Goal: Task Accomplishment & Management: Complete application form

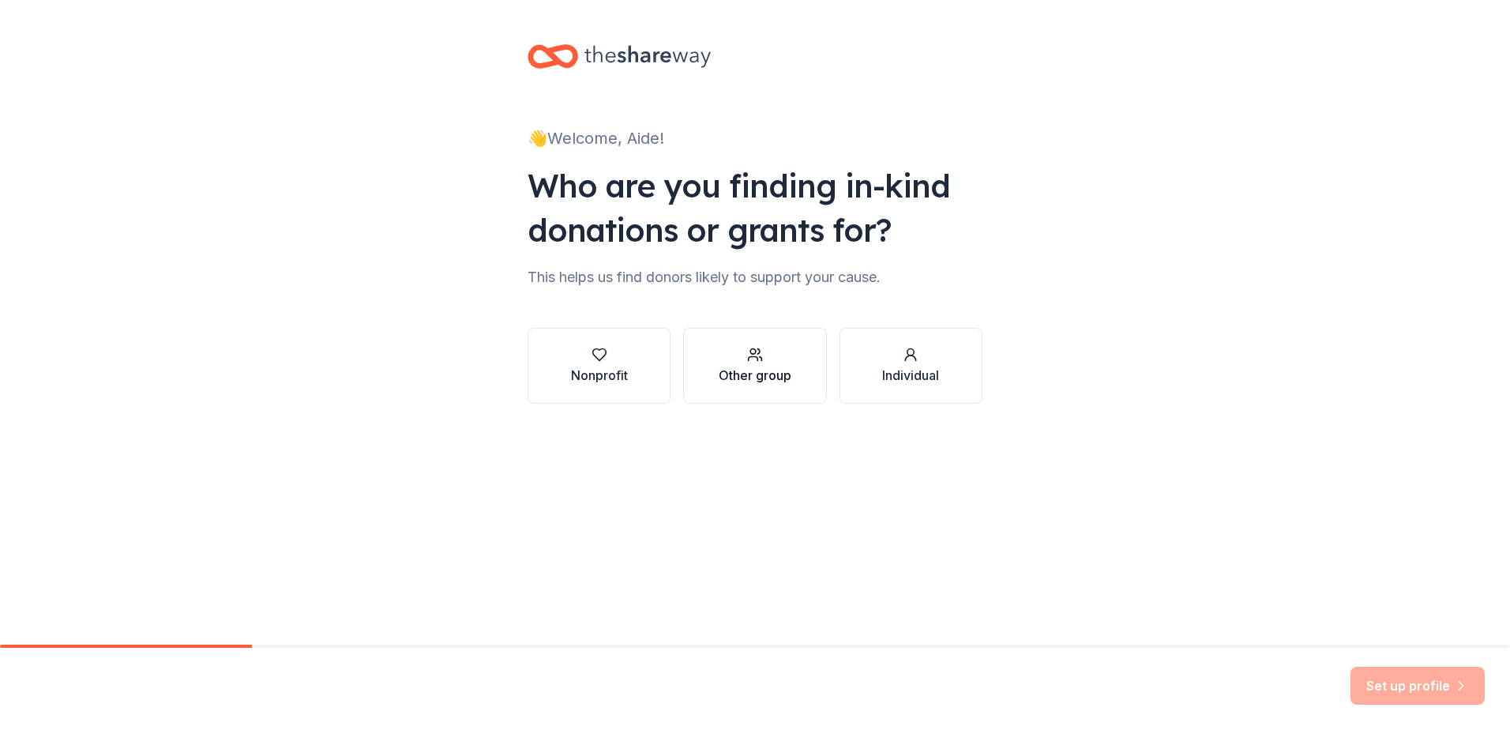
click at [754, 370] on div "Other group" at bounding box center [754, 375] width 73 height 19
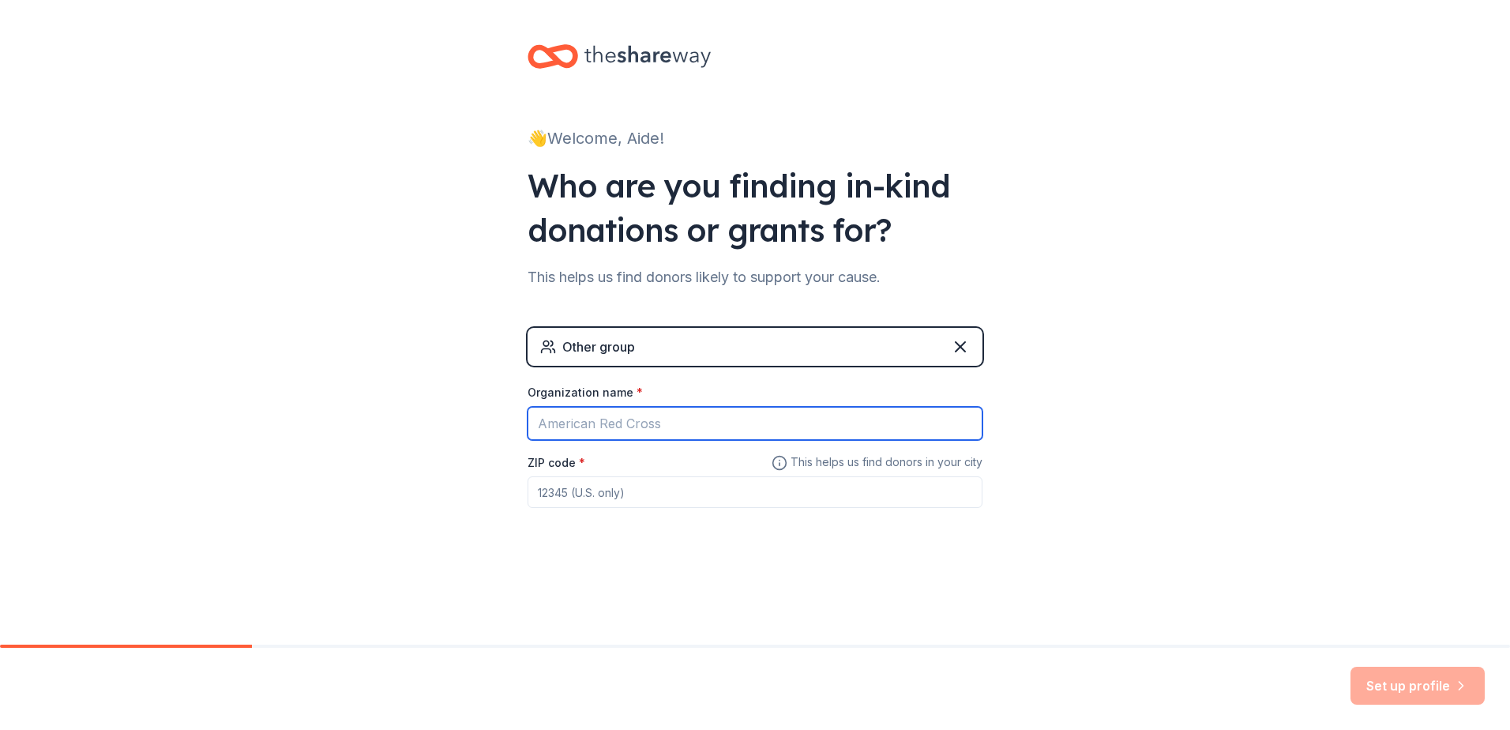
click at [749, 432] on input "Organization name *" at bounding box center [754, 423] width 455 height 33
type input "Azusa Unified School District"
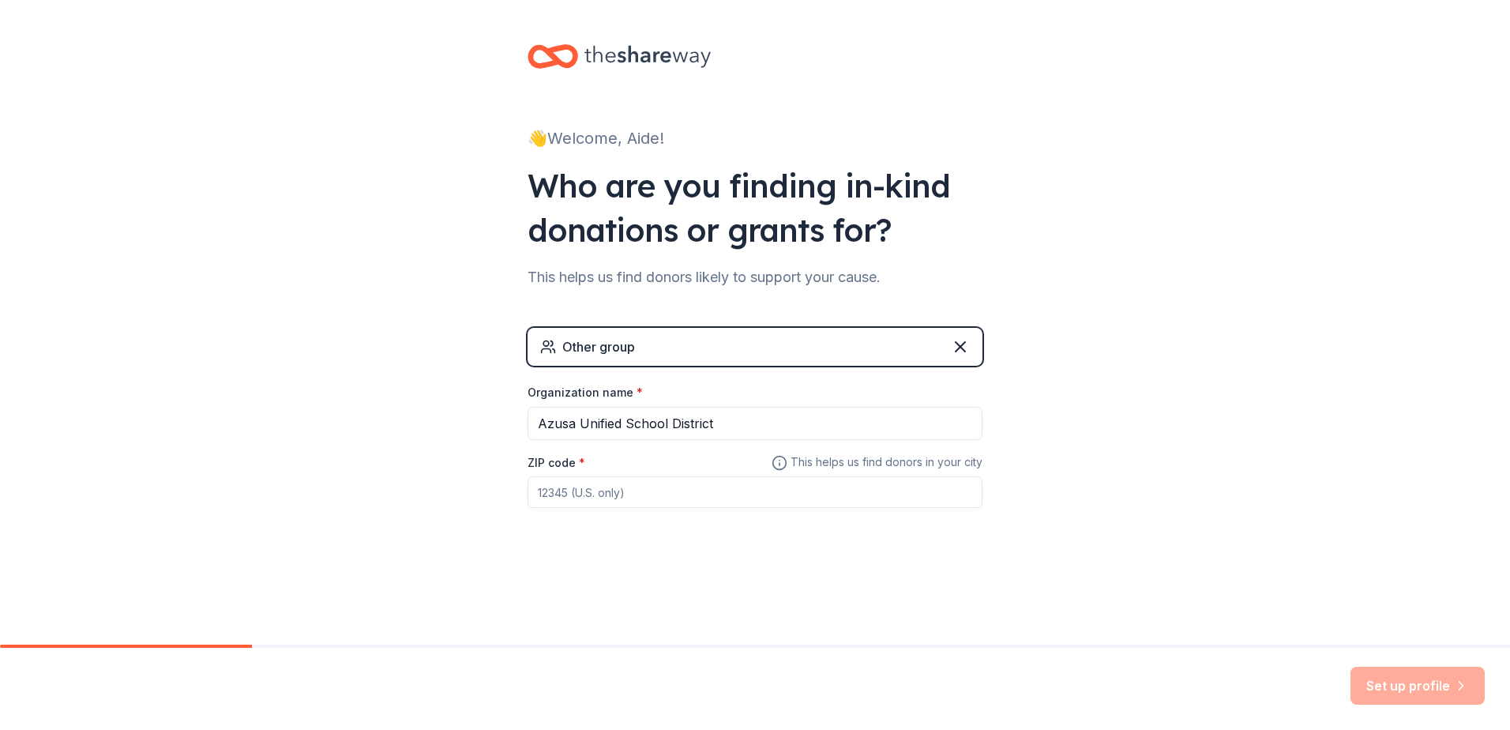
click at [760, 484] on input "ZIP code *" at bounding box center [754, 492] width 455 height 32
paste input "91702"
type input "91702"
click at [1424, 685] on button "Set up profile" at bounding box center [1417, 685] width 134 height 38
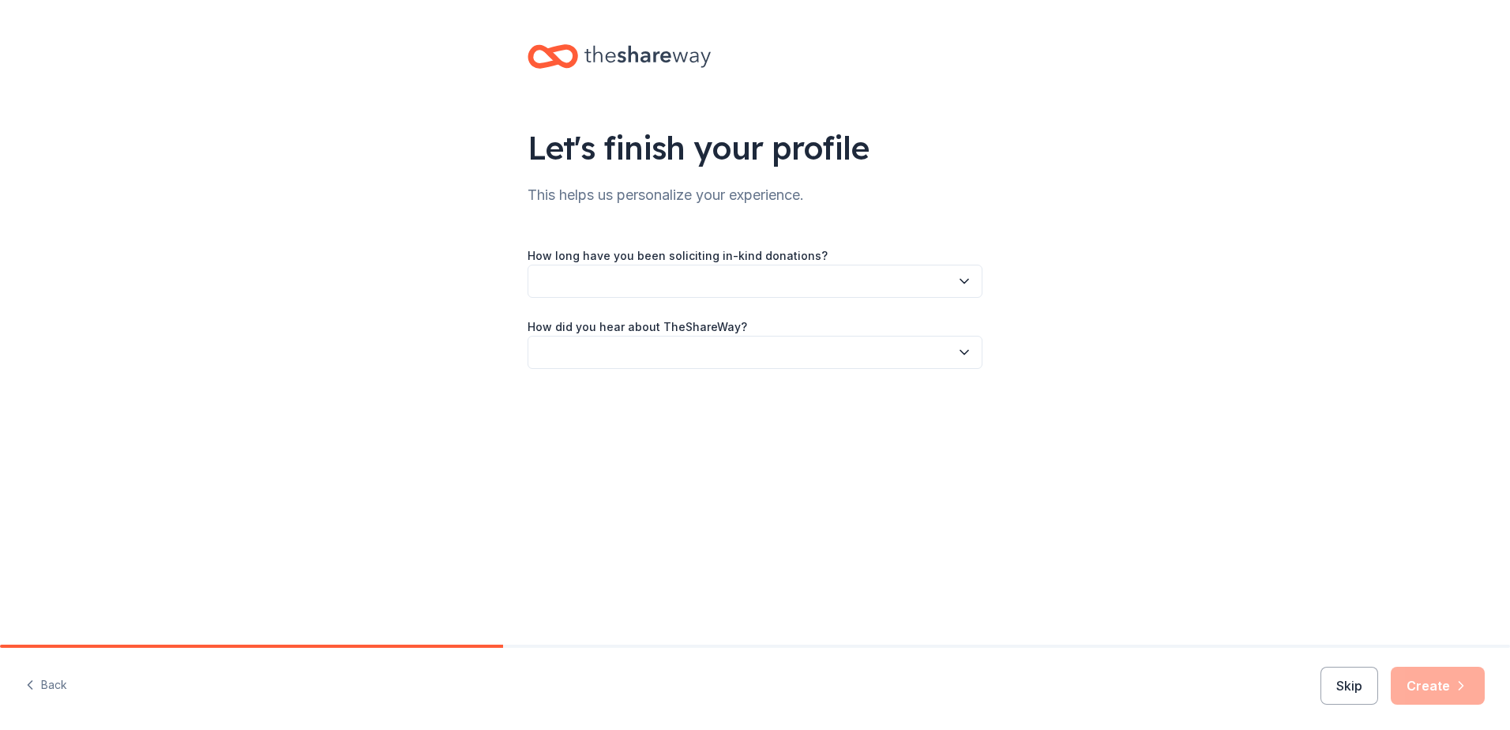
click at [745, 285] on button "button" at bounding box center [754, 280] width 455 height 33
click at [638, 309] on div "This is my first time!" at bounding box center [754, 324] width 447 height 32
click at [700, 359] on button "button" at bounding box center [754, 352] width 455 height 33
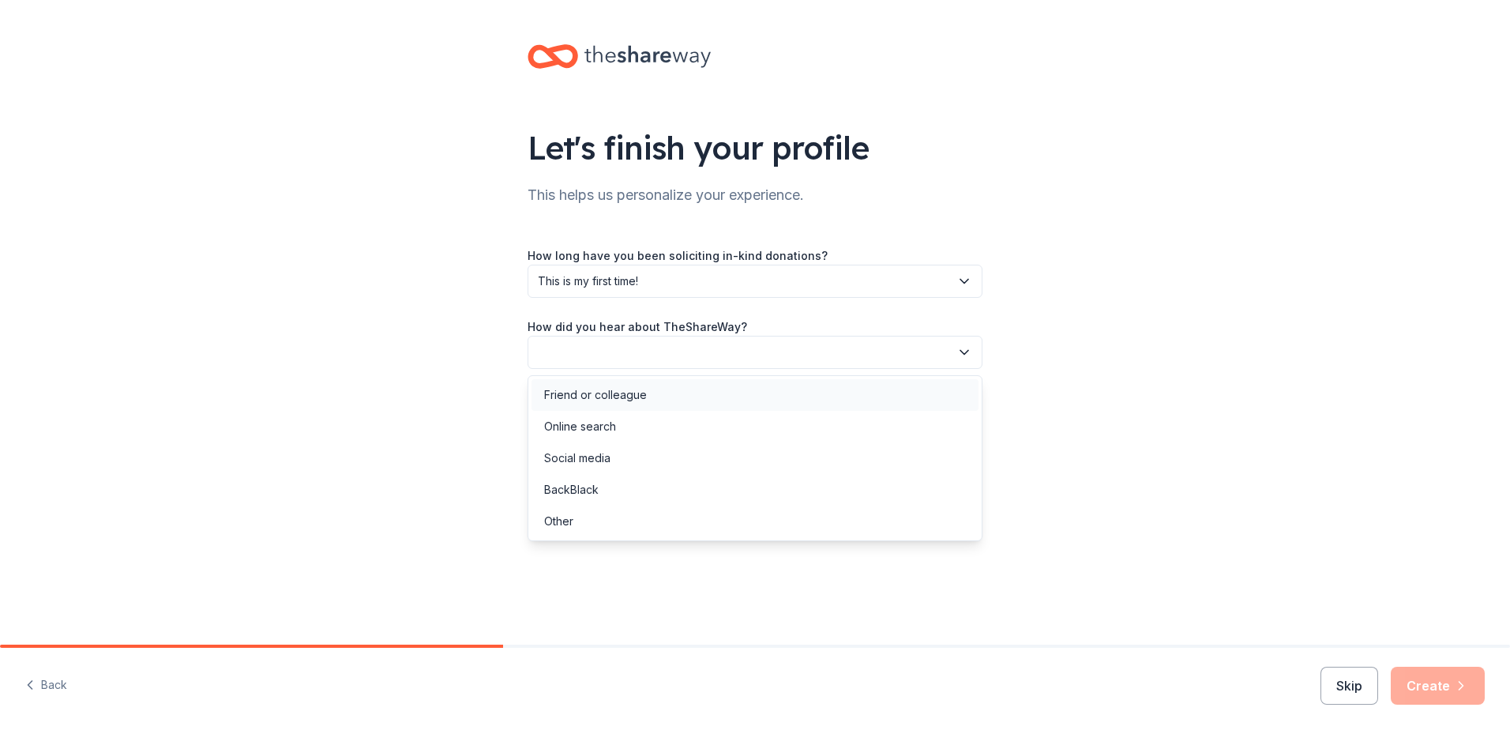
click at [694, 388] on div "Friend or colleague" at bounding box center [754, 395] width 447 height 32
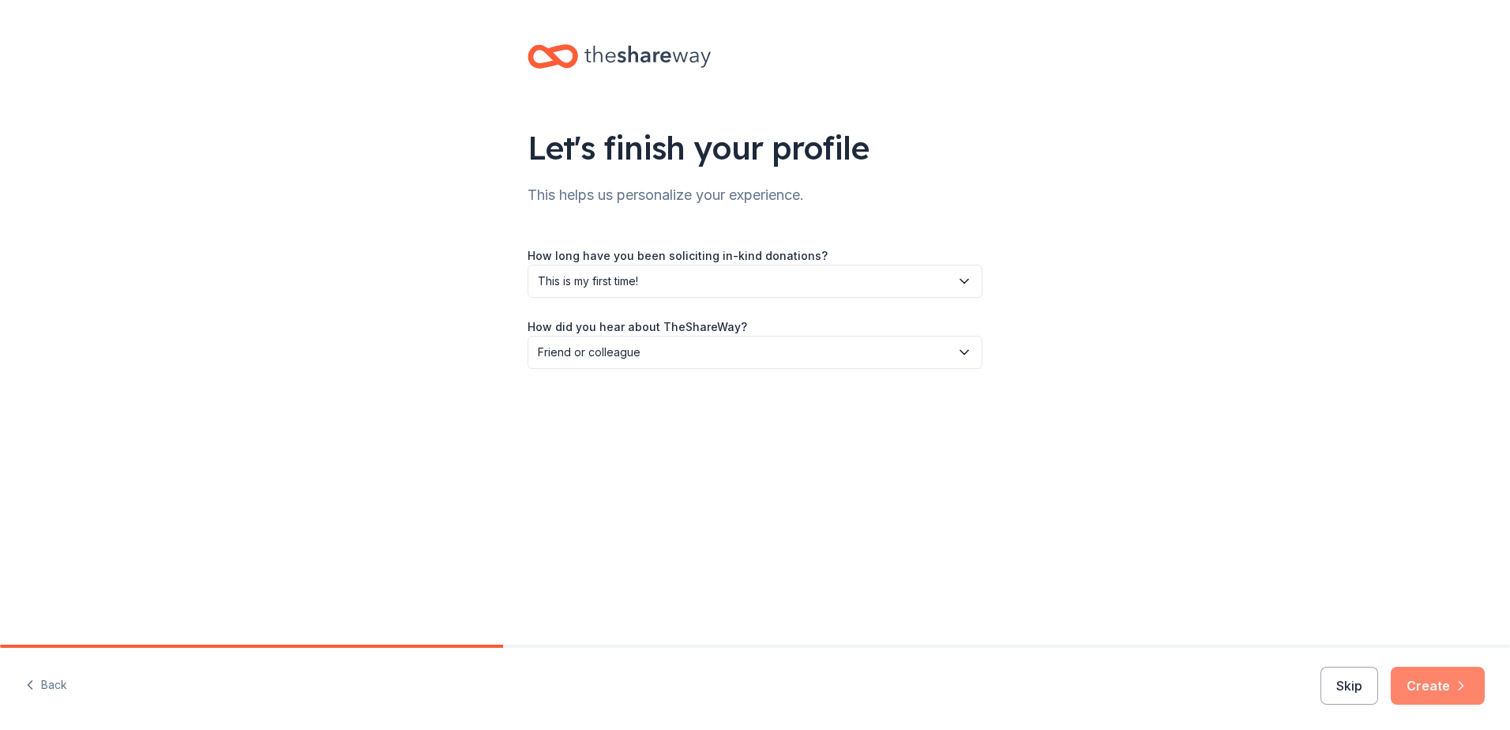
click at [1455, 691] on icon "button" at bounding box center [1461, 685] width 16 height 16
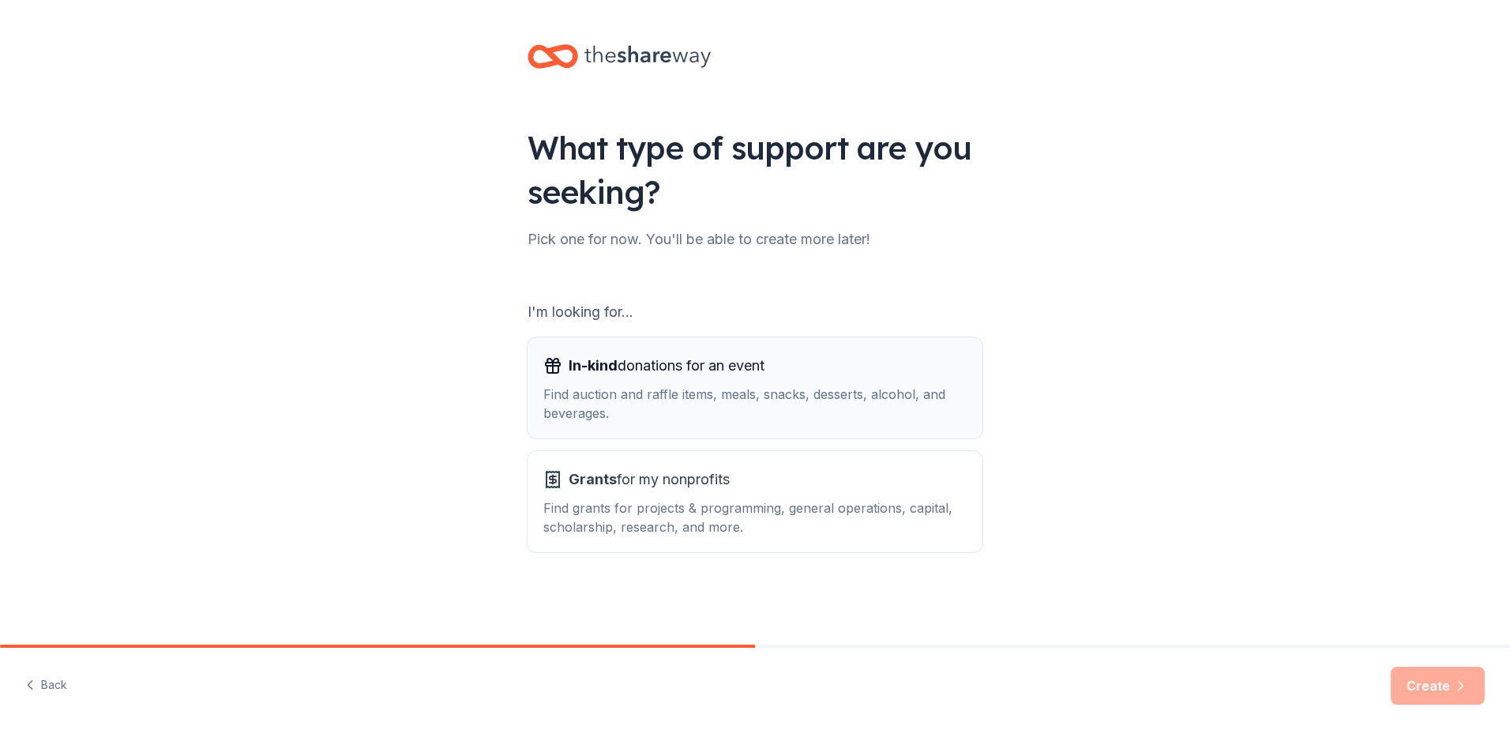
click at [791, 413] on div "Find auction and raffle items, meals, snacks, desserts, alcohol, and beverages." at bounding box center [754, 404] width 423 height 38
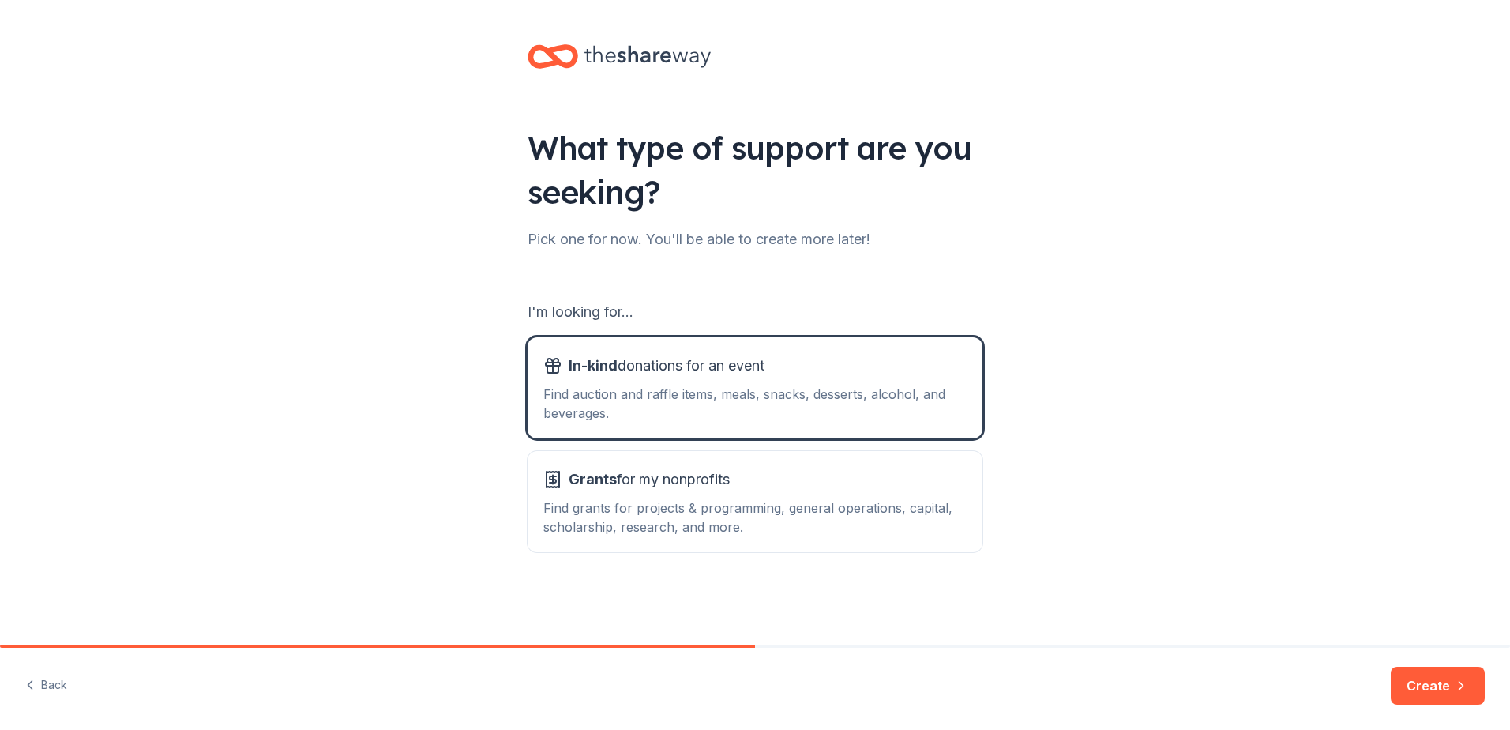
drag, startPoint x: 1503, startPoint y: 695, endPoint x: 1521, endPoint y: 726, distance: 36.4
click at [1509, 726] on html "What type of support are you seeking? Pick one for now. You'll be able to creat…" at bounding box center [755, 365] width 1510 height 730
click at [1465, 681] on icon "button" at bounding box center [1461, 685] width 16 height 16
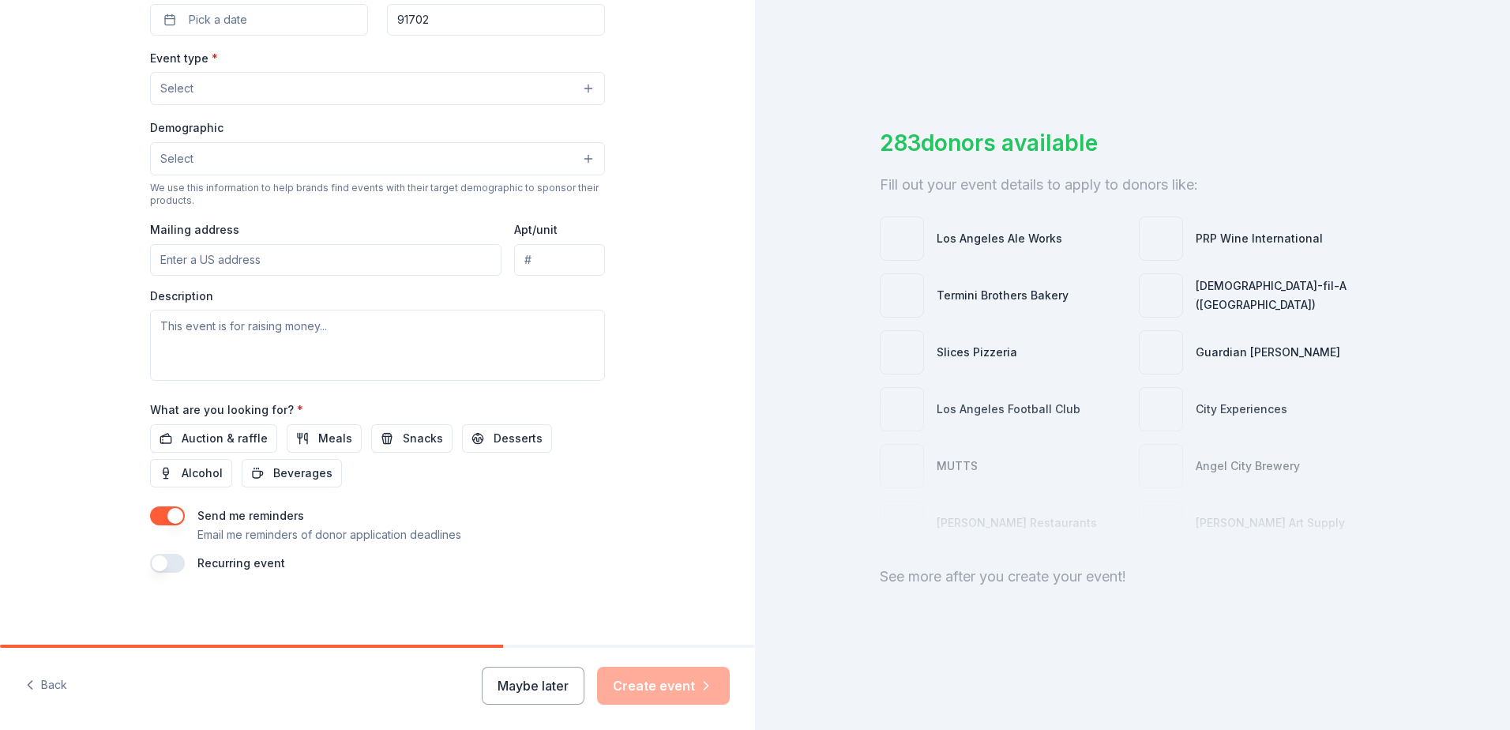
scroll to position [407, 0]
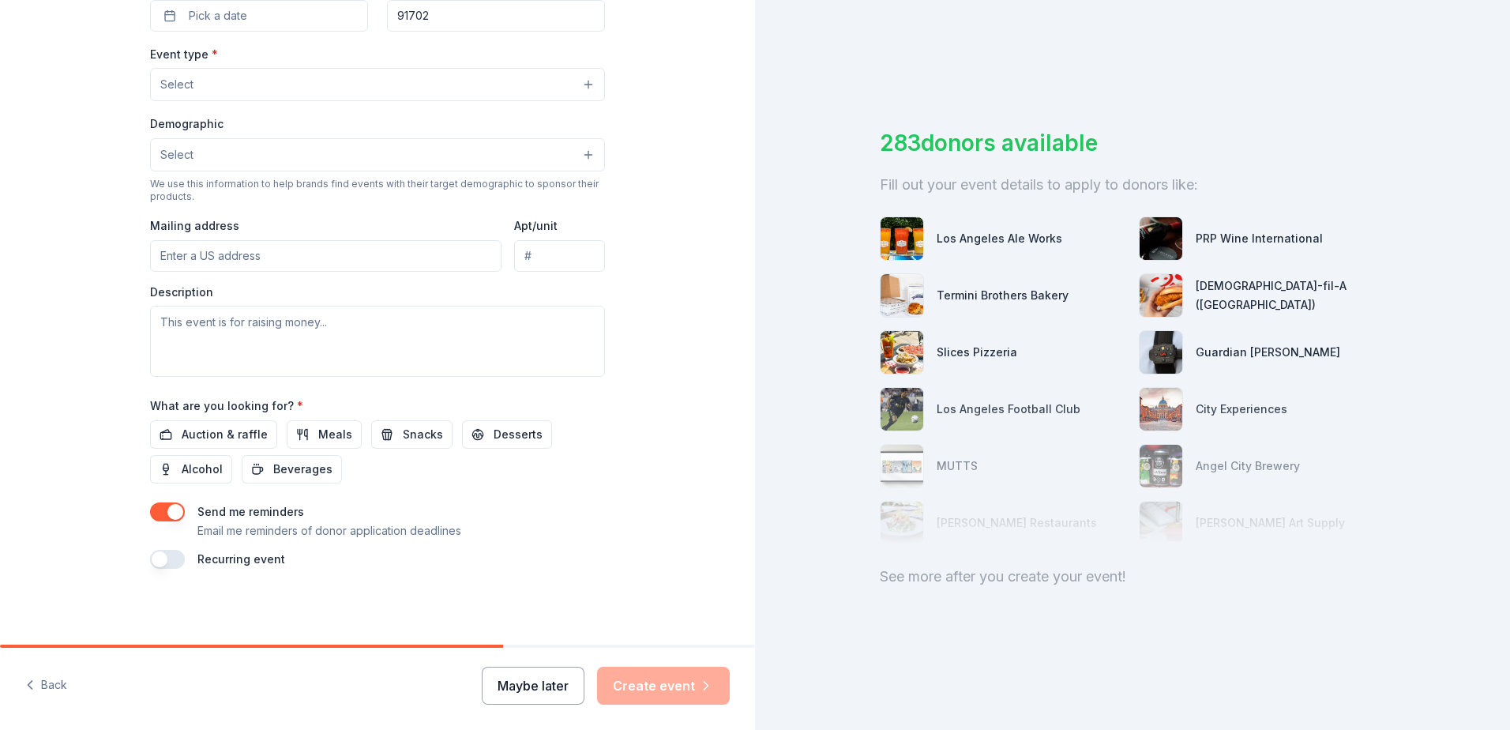
click at [532, 682] on button "Maybe later" at bounding box center [533, 685] width 103 height 38
click at [555, 692] on button "Maybe later" at bounding box center [533, 685] width 103 height 38
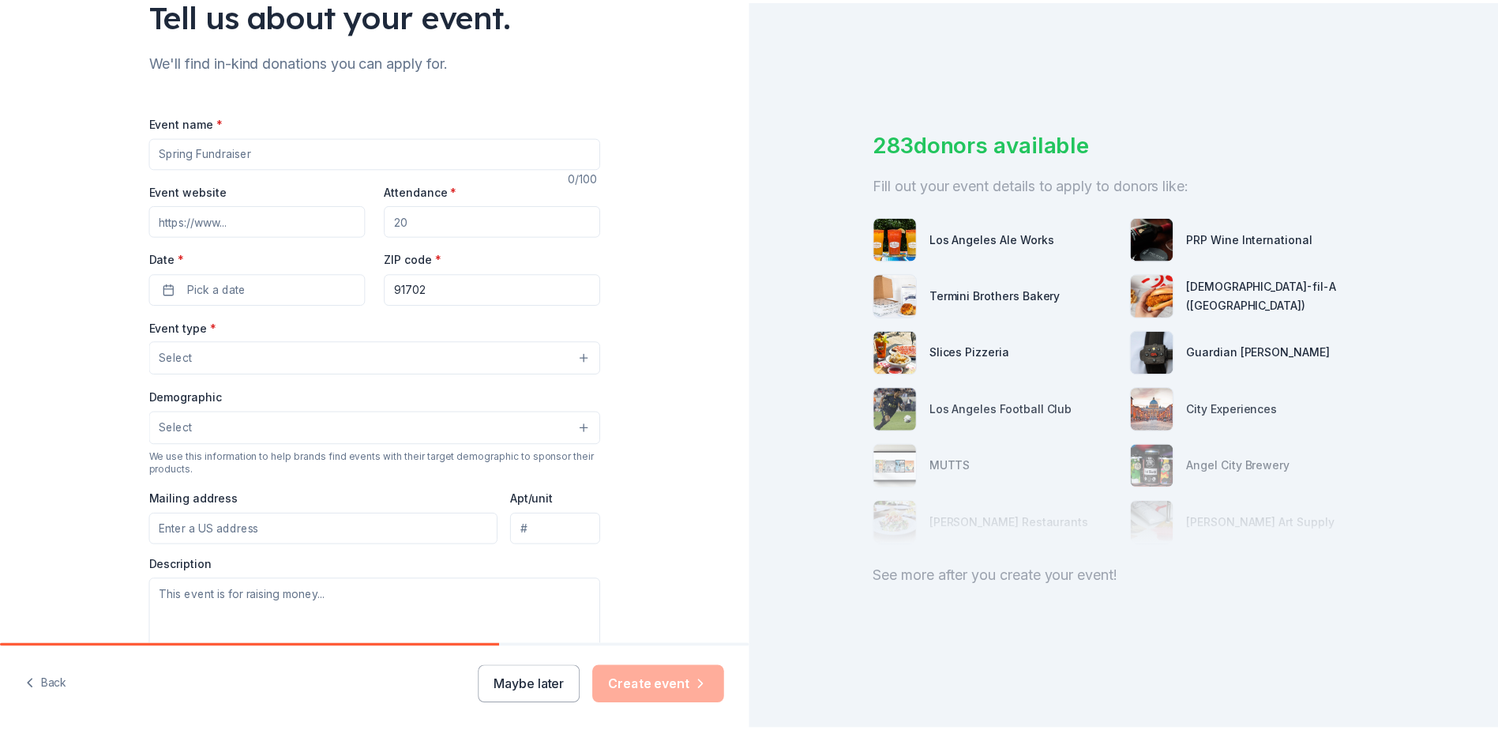
scroll to position [0, 0]
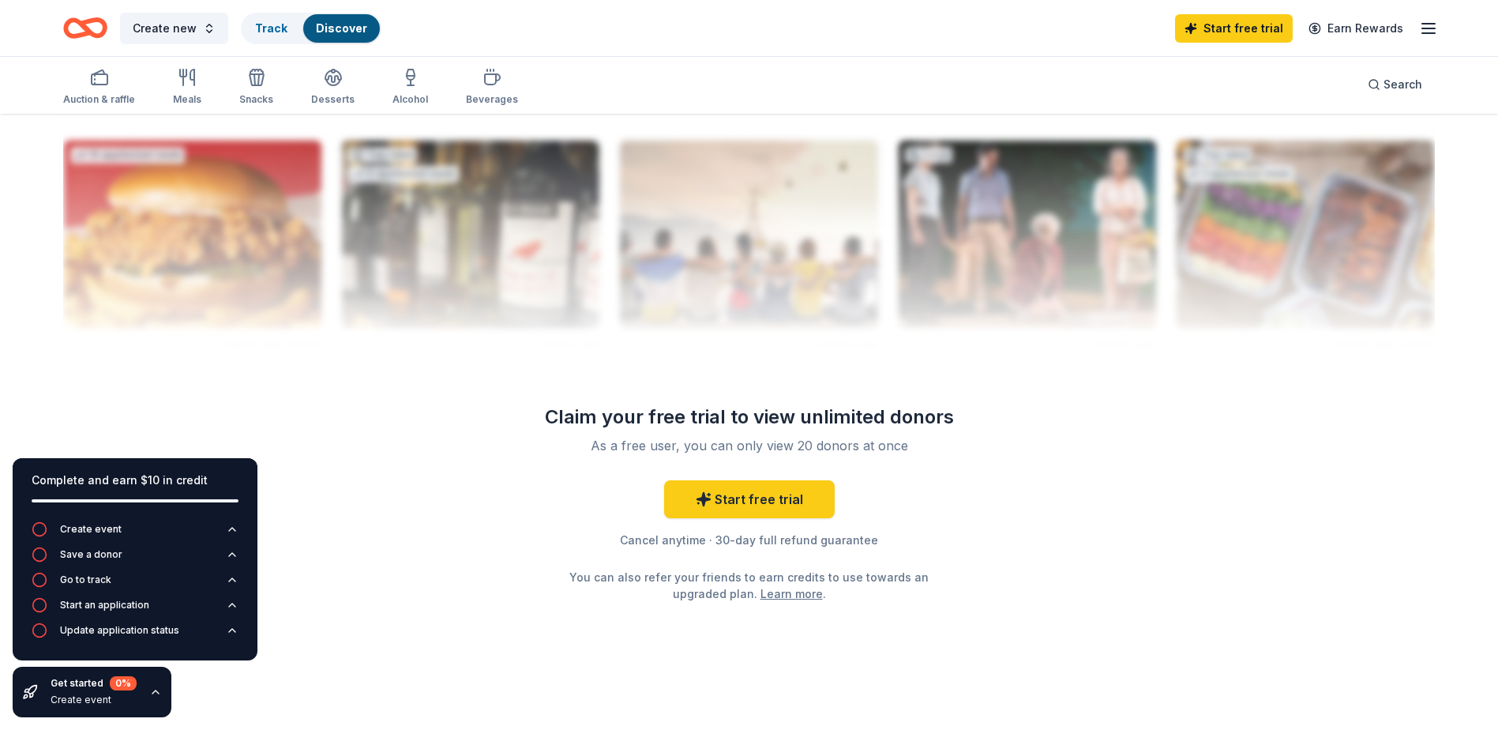
scroll to position [1519, 0]
